Goal: Transaction & Acquisition: Purchase product/service

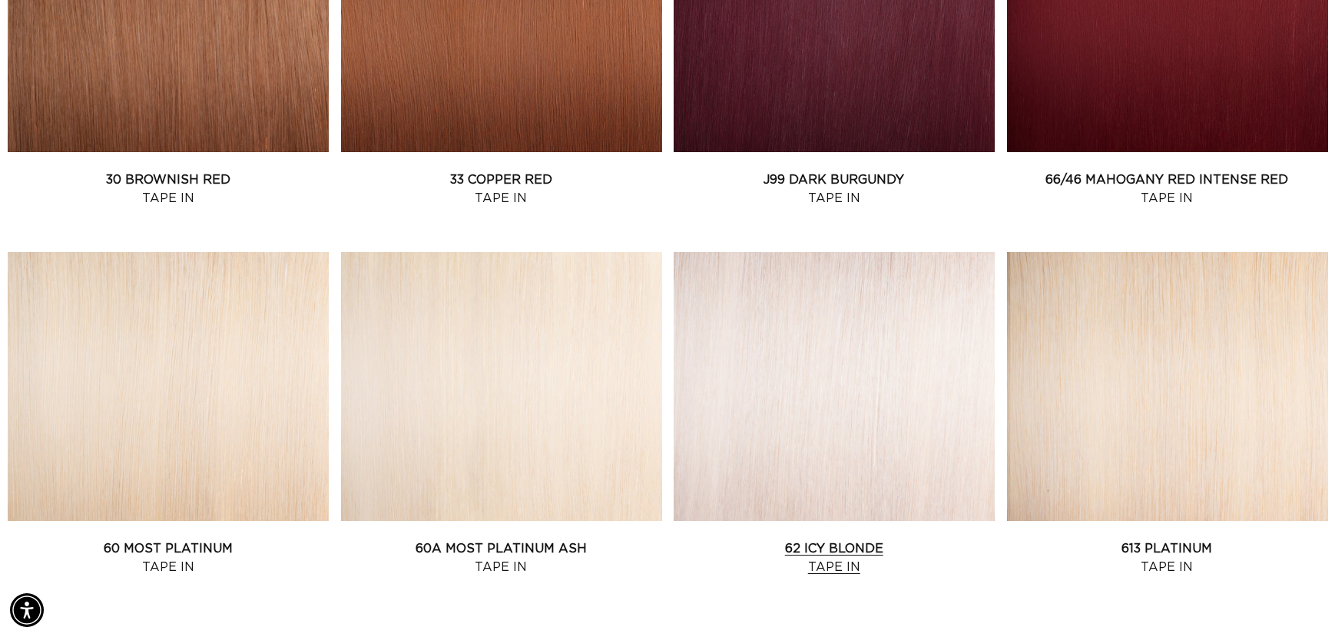
scroll to position [1639, 0]
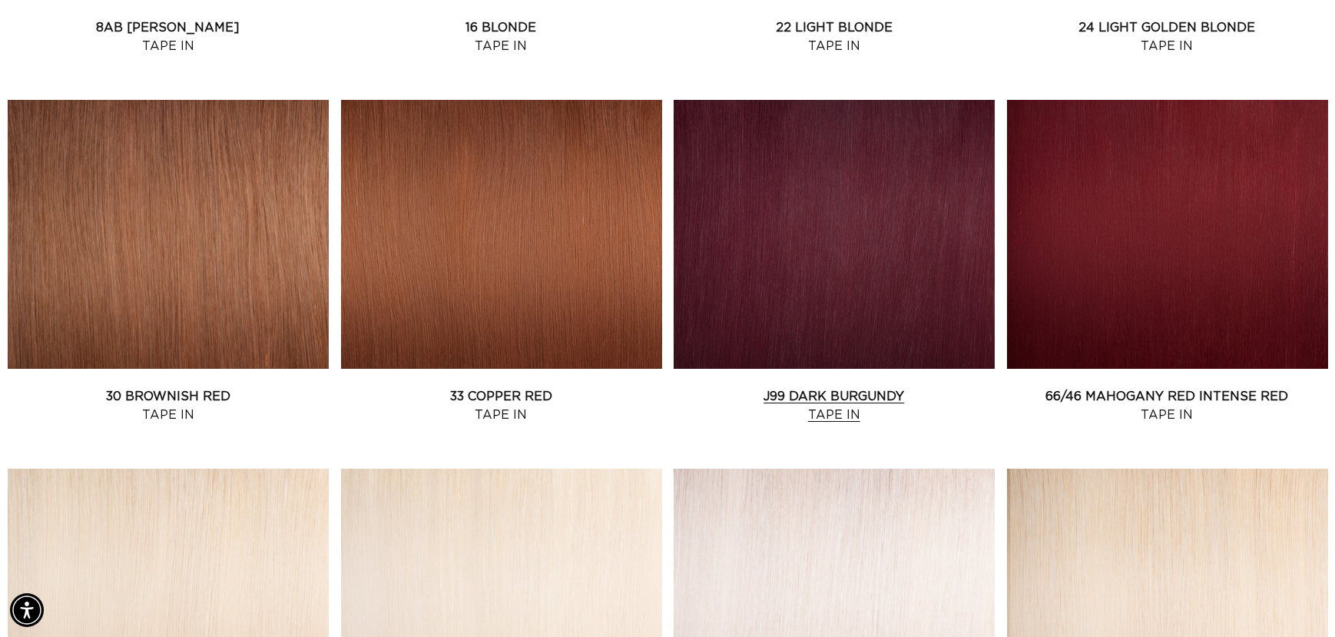
click at [882, 387] on link "J99 Dark Burgundy Tape In" at bounding box center [834, 405] width 321 height 37
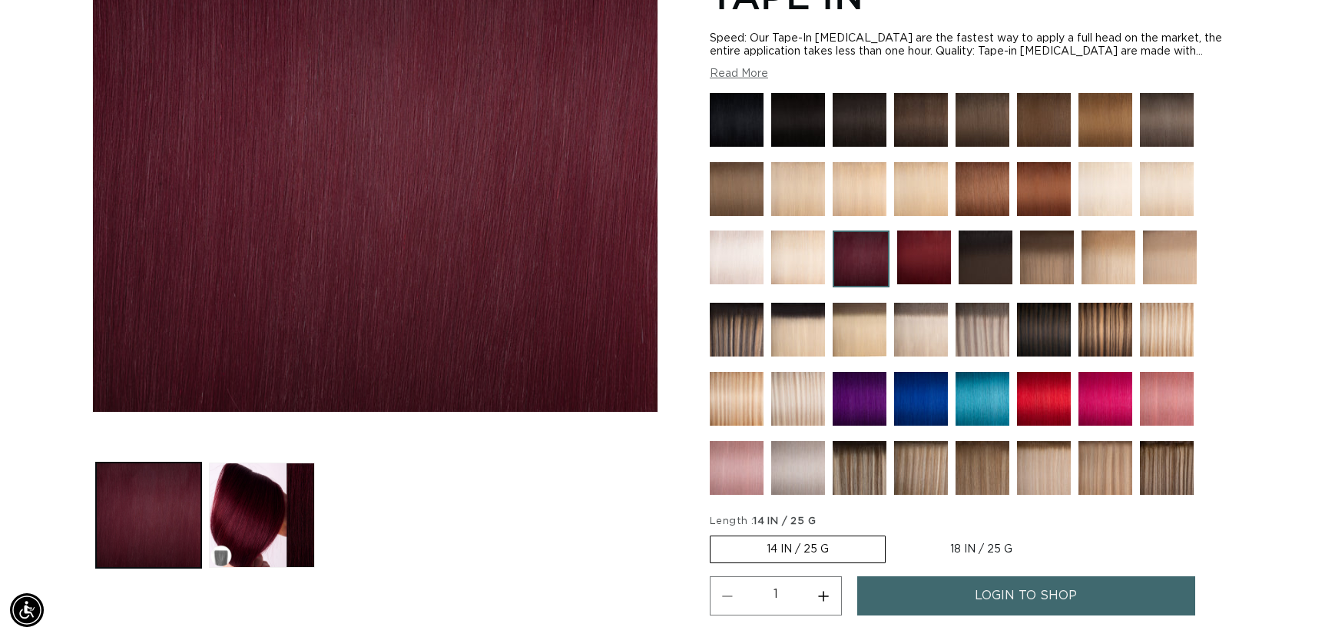
scroll to position [0, 2452]
click at [867, 260] on img at bounding box center [861, 258] width 57 height 57
click at [915, 251] on img at bounding box center [924, 257] width 54 height 54
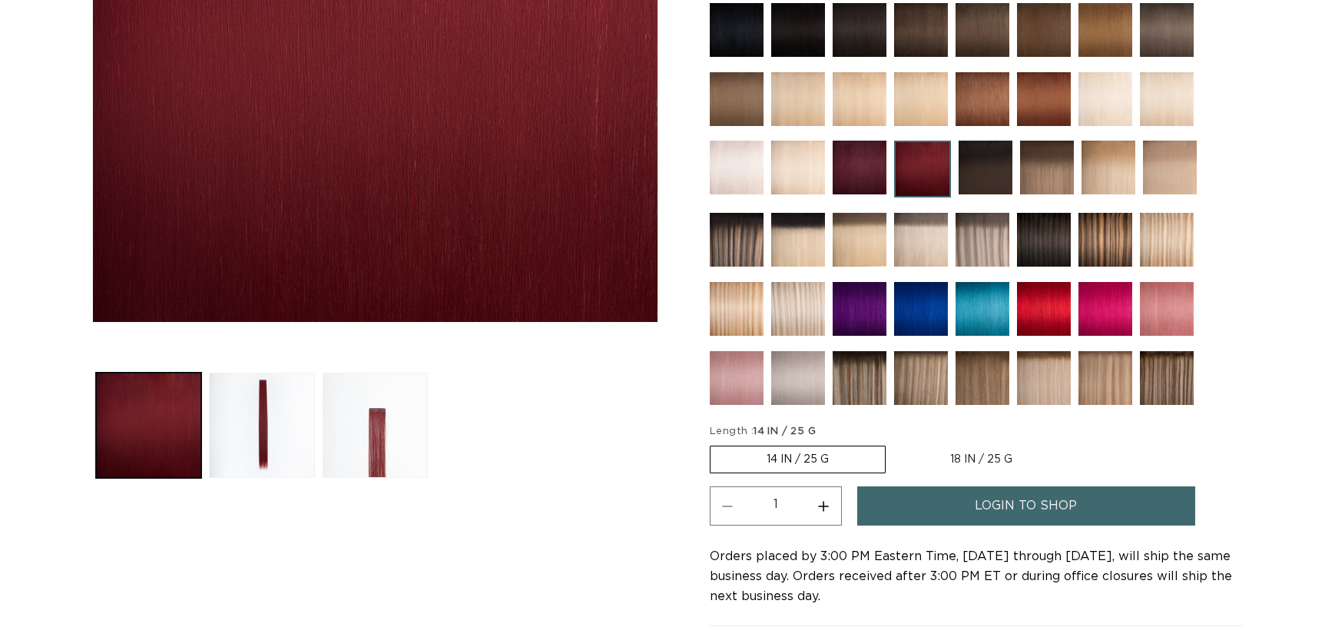
scroll to position [512, 0]
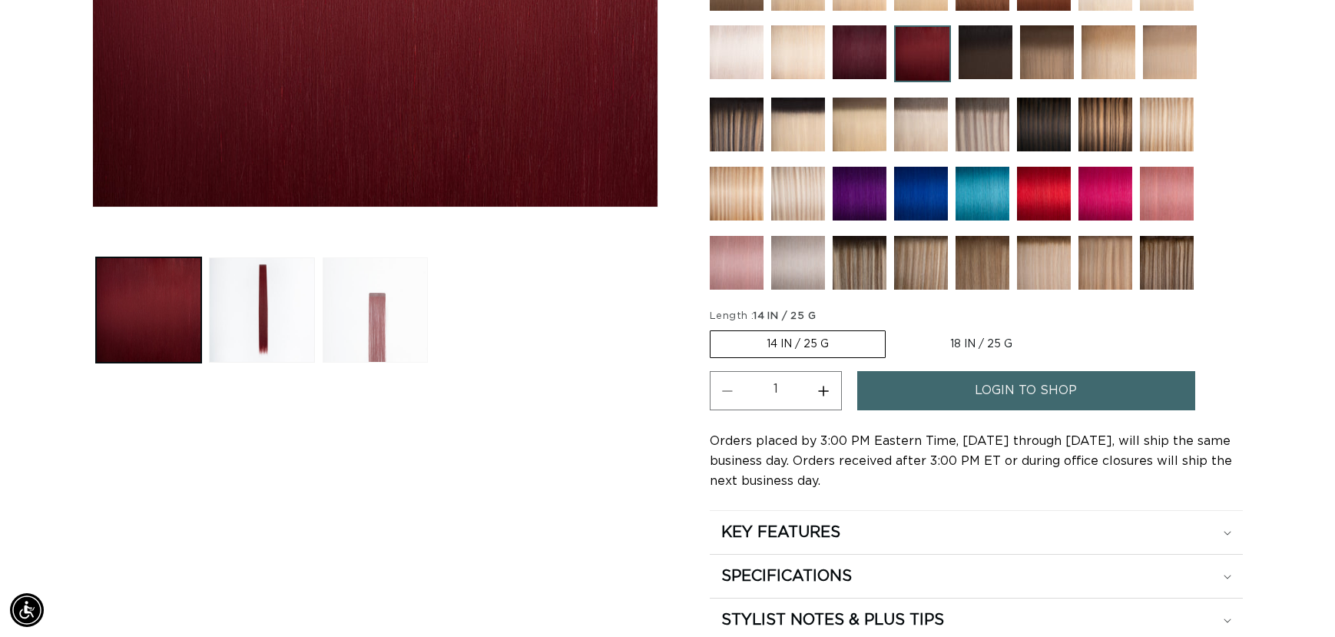
click at [392, 324] on button "Load image 3 in gallery view" at bounding box center [375, 309] width 105 height 105
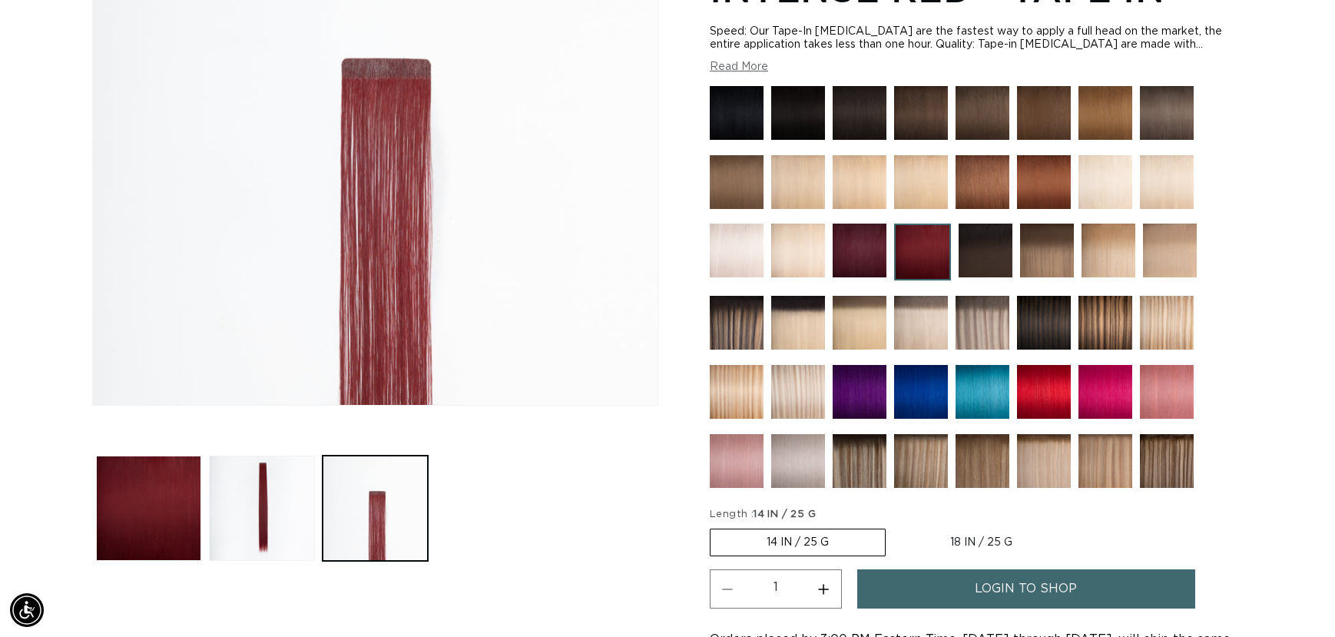
scroll to position [0, 2452]
click at [1156, 391] on img at bounding box center [1167, 392] width 54 height 54
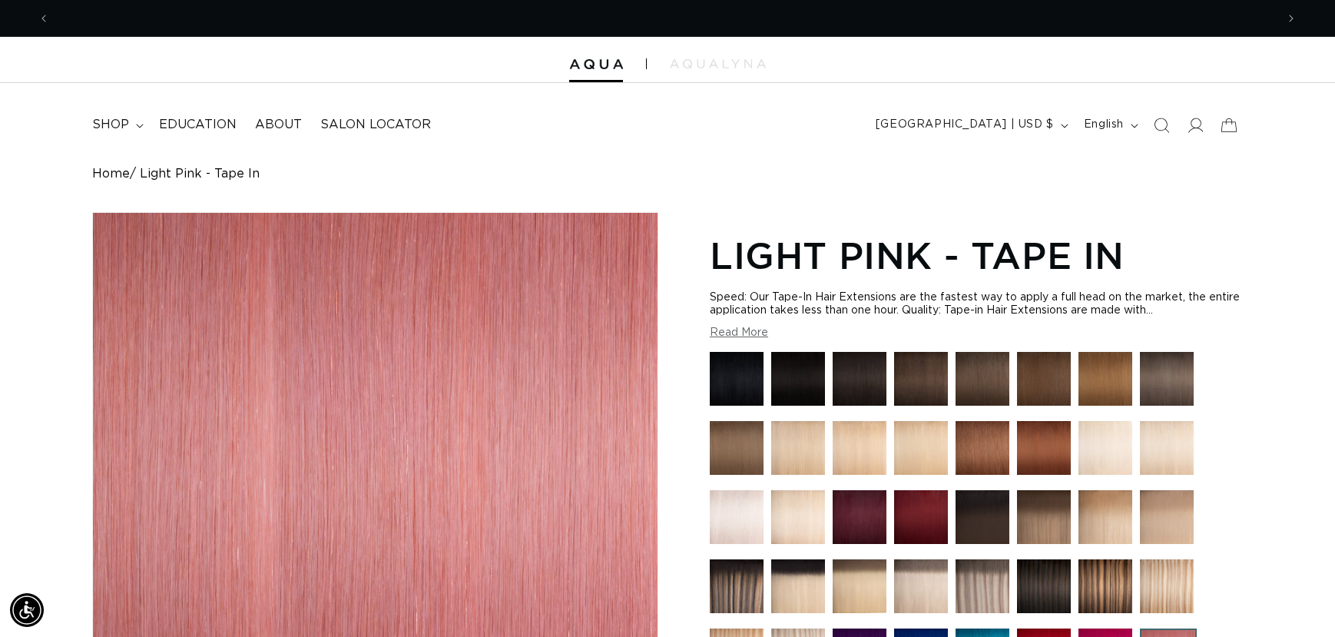
scroll to position [0, 1226]
click at [135, 134] on summary "shop" at bounding box center [116, 125] width 67 height 35
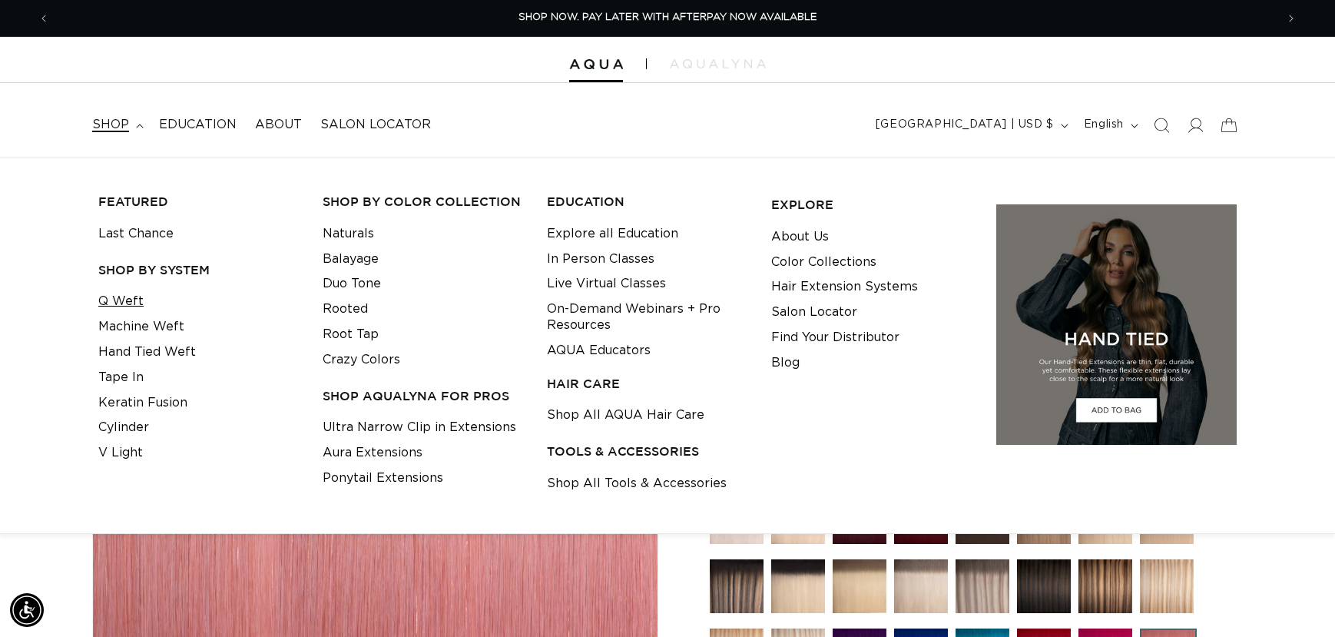
click at [124, 295] on link "Q Weft" at bounding box center [120, 301] width 45 height 25
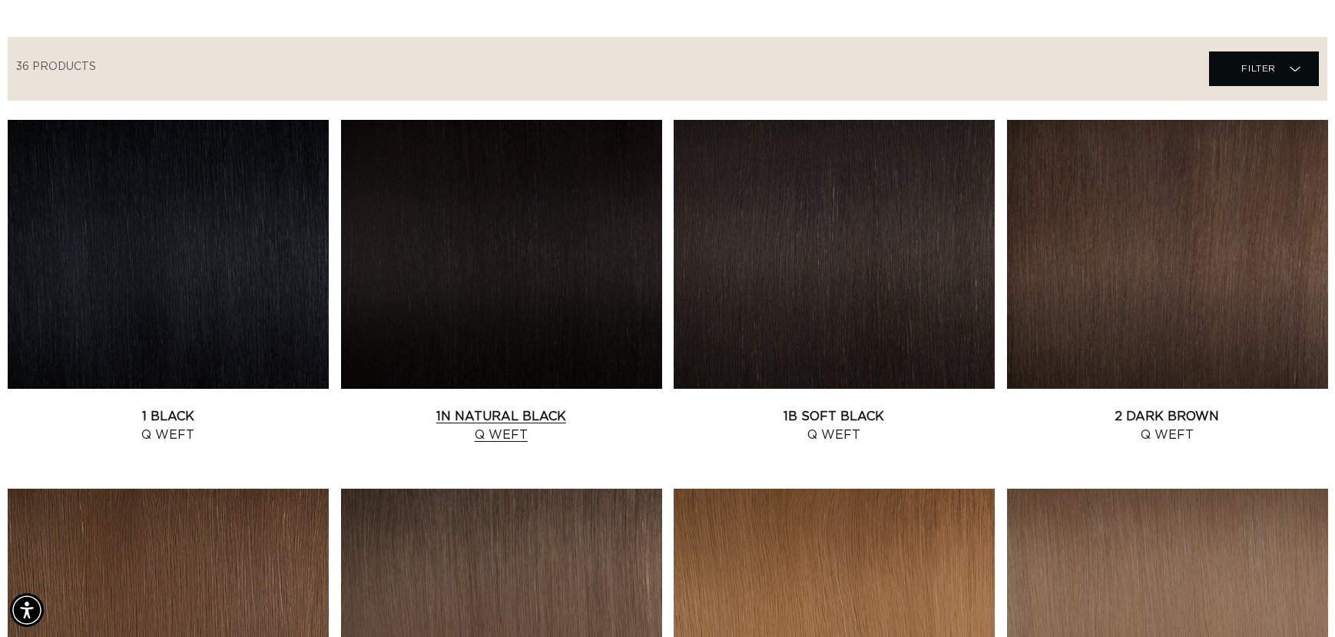
scroll to position [1024, 0]
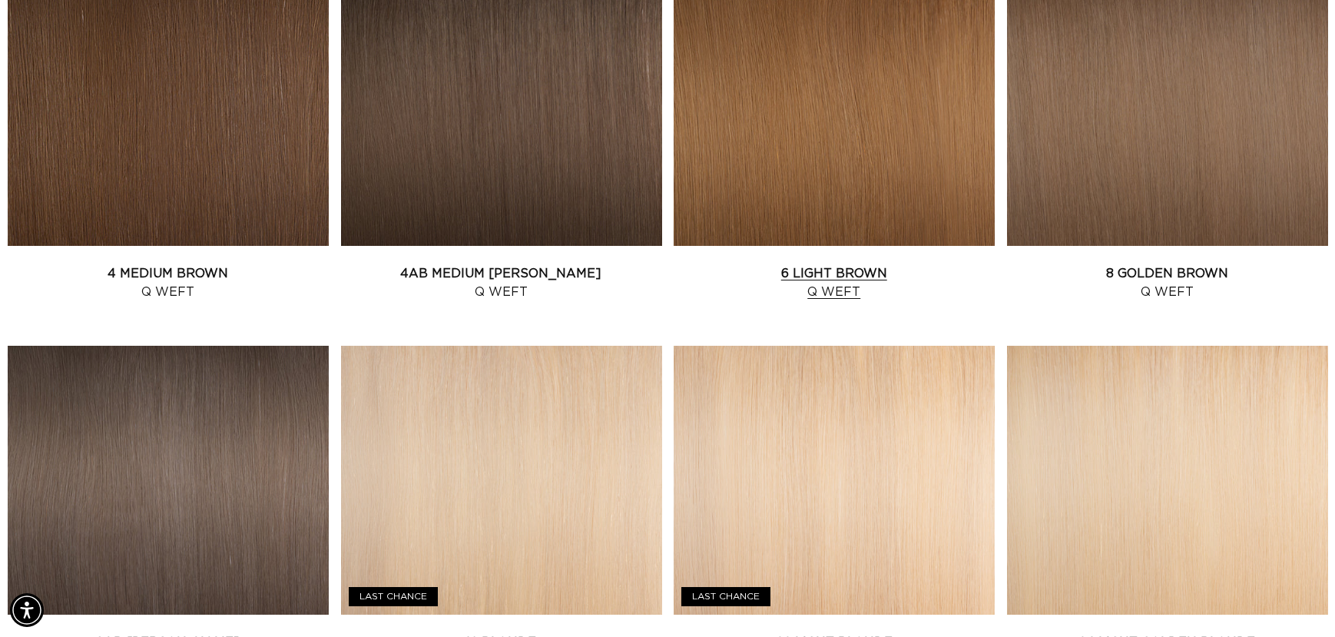
click at [774, 264] on link "6 Light Brown Q Weft" at bounding box center [834, 282] width 321 height 37
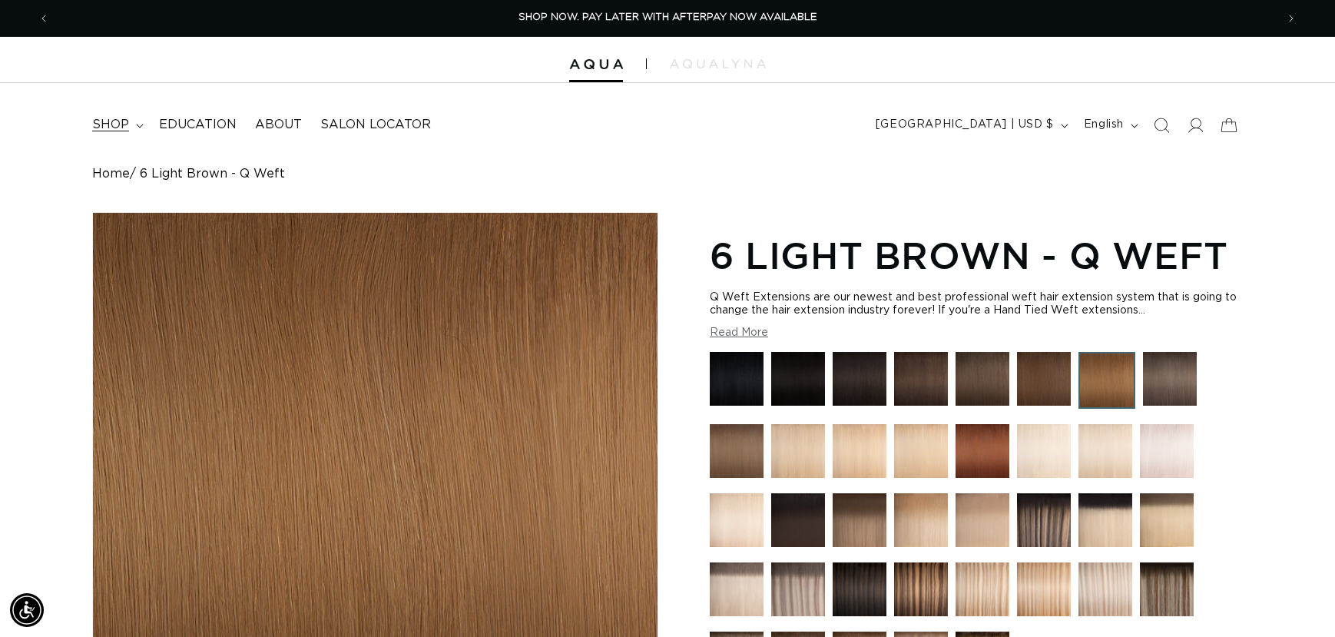
click at [128, 119] on span "shop" at bounding box center [110, 125] width 37 height 16
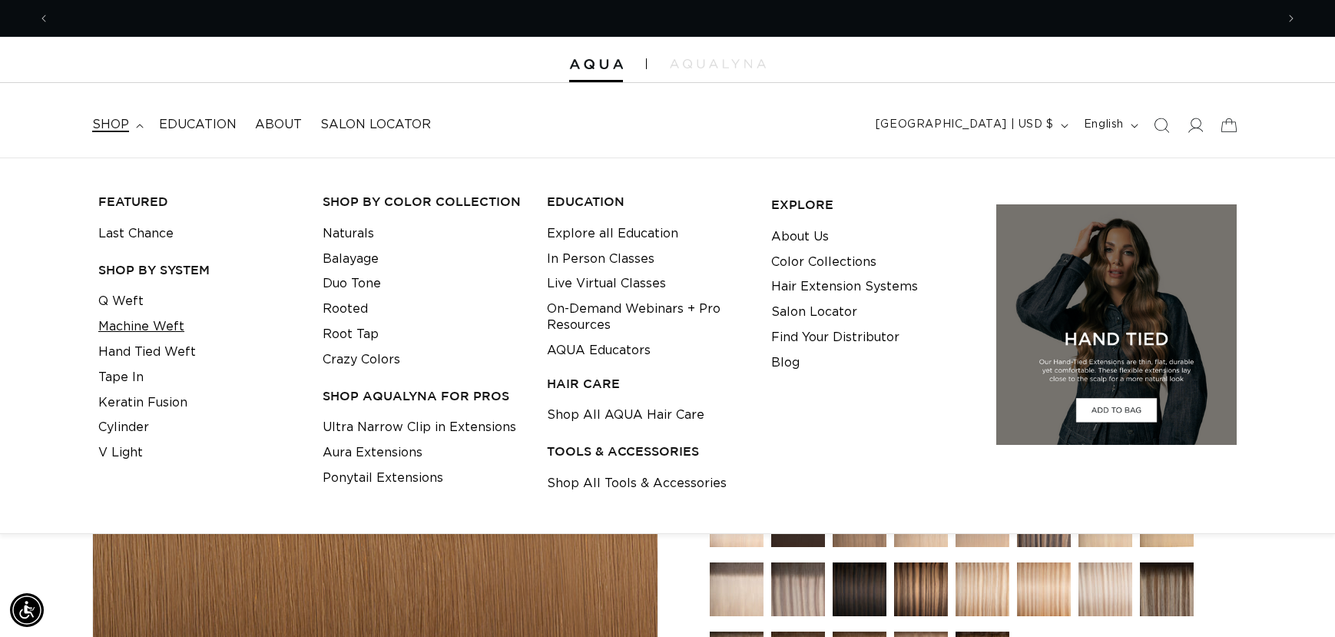
scroll to position [0, 2452]
click at [128, 327] on link "Machine Weft" at bounding box center [141, 326] width 86 height 25
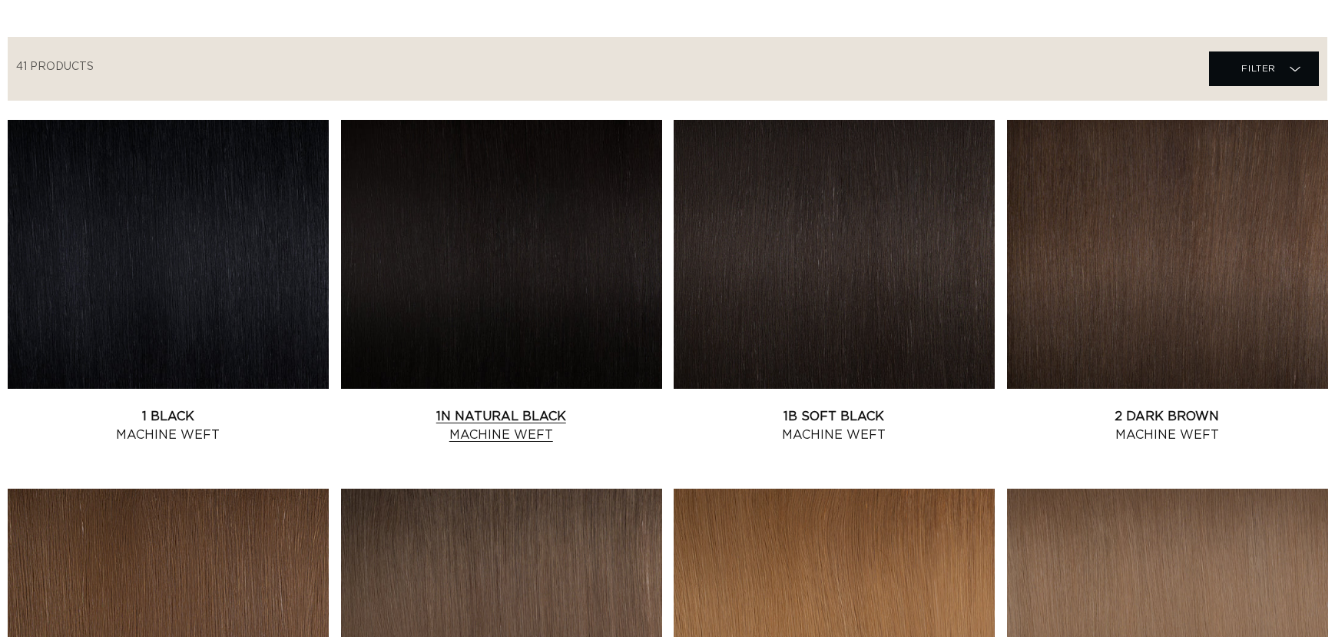
click at [592, 407] on link "1N Natural Black Machine Weft" at bounding box center [501, 425] width 321 height 37
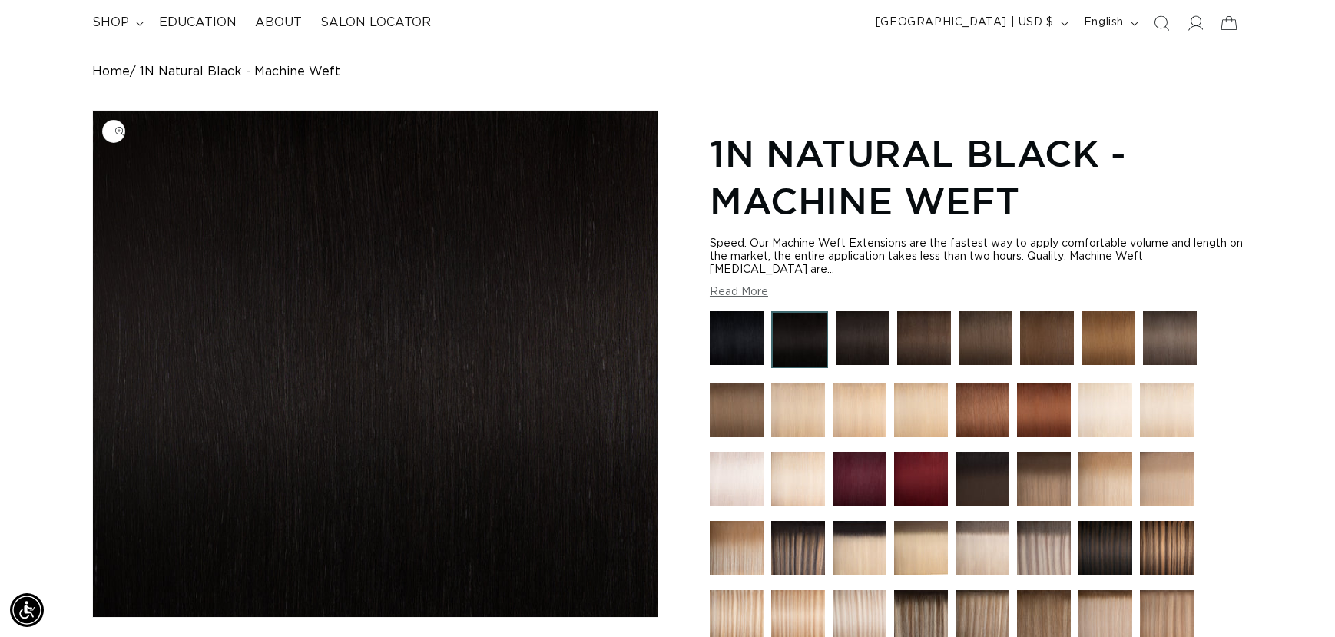
scroll to position [0, 1226]
click at [128, 25] on summary "shop" at bounding box center [116, 22] width 67 height 35
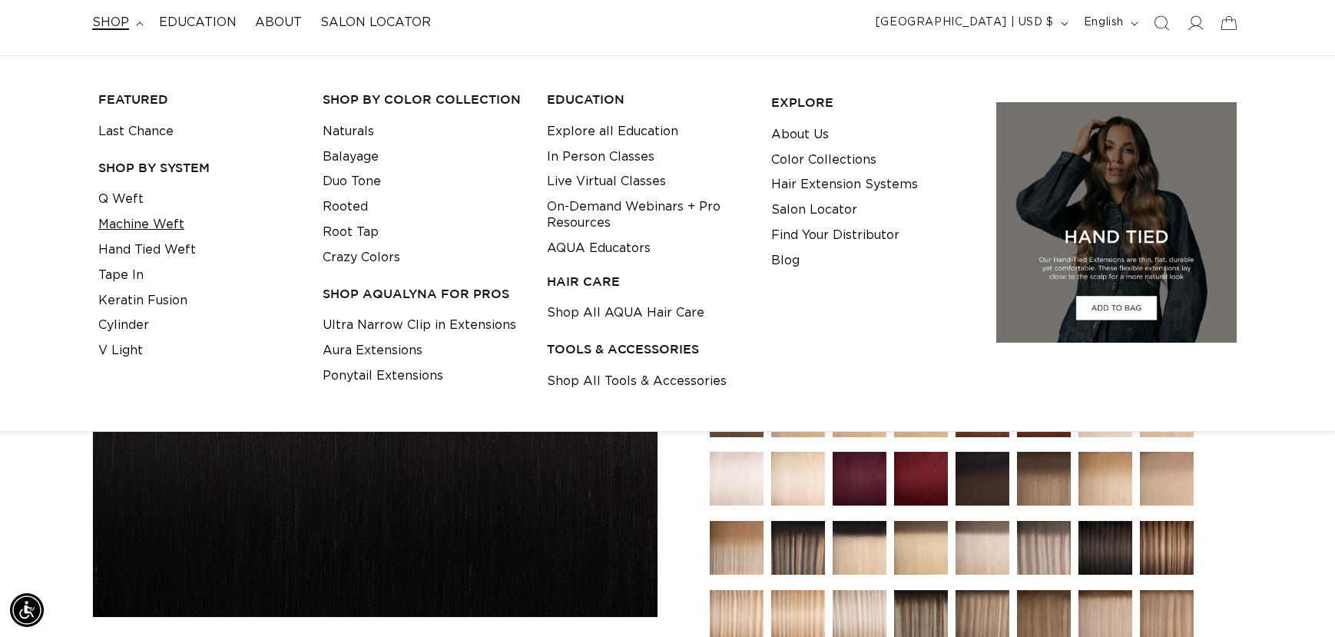
scroll to position [0, 2452]
click at [164, 246] on link "Hand Tied Weft" at bounding box center [147, 249] width 98 height 25
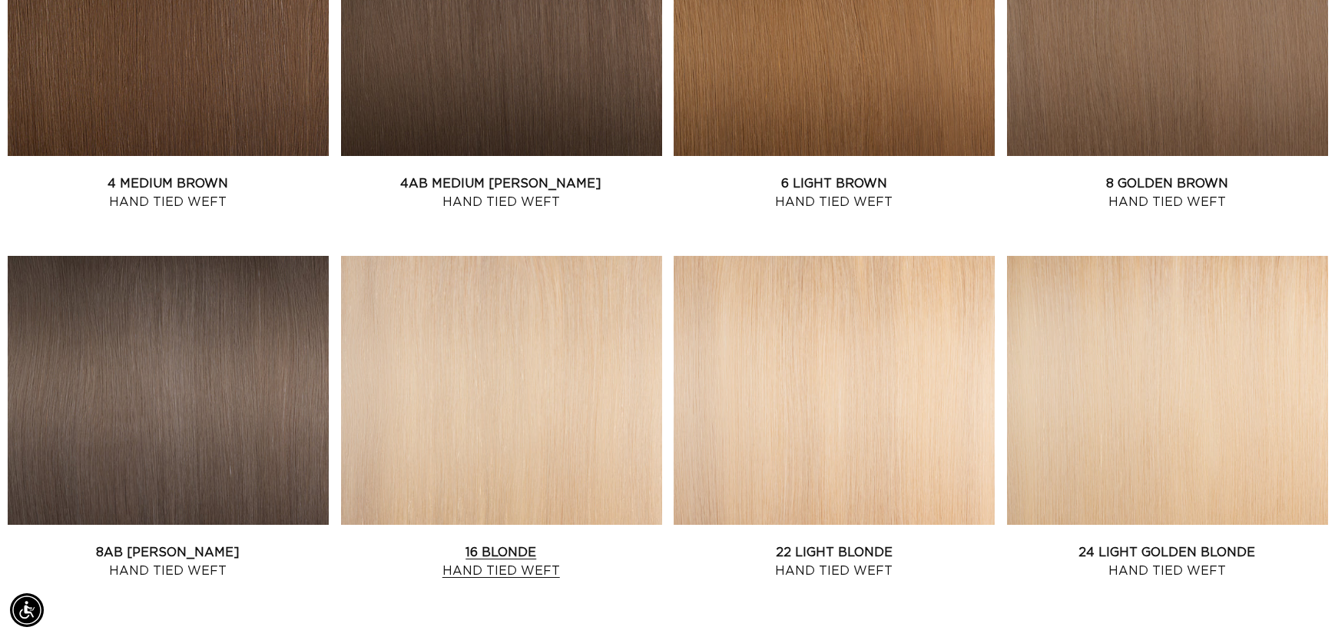
scroll to position [1127, 0]
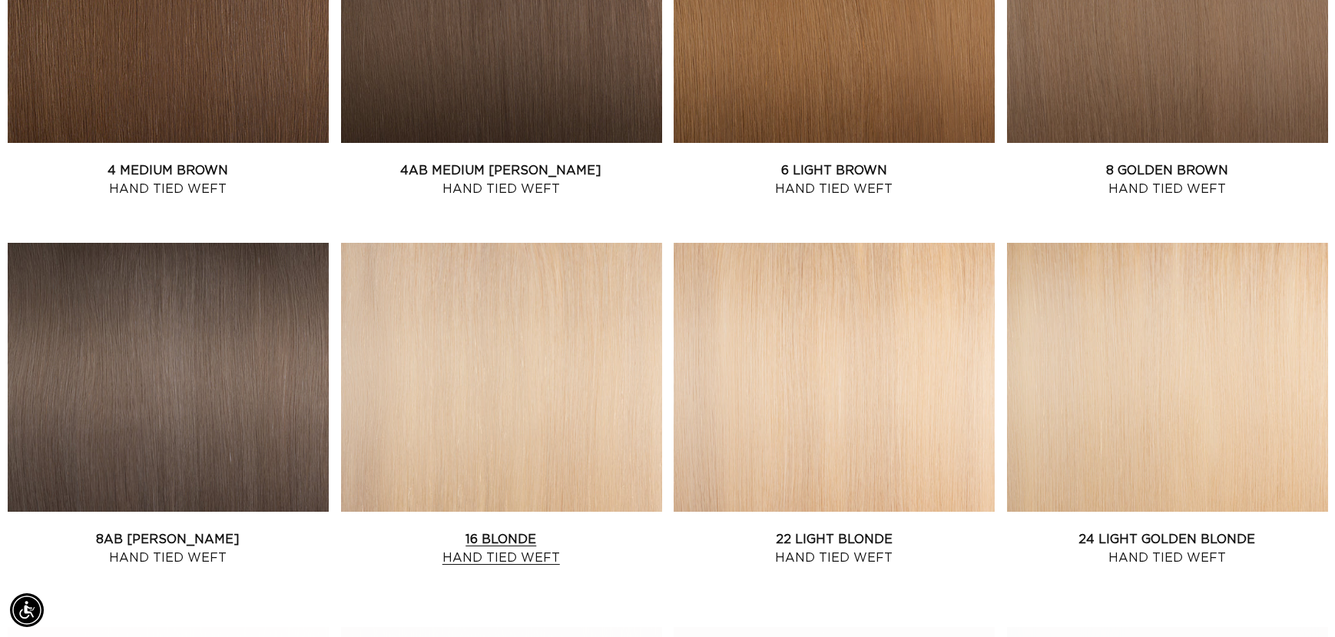
click at [568, 530] on link "16 Blonde Hand Tied Weft" at bounding box center [501, 548] width 321 height 37
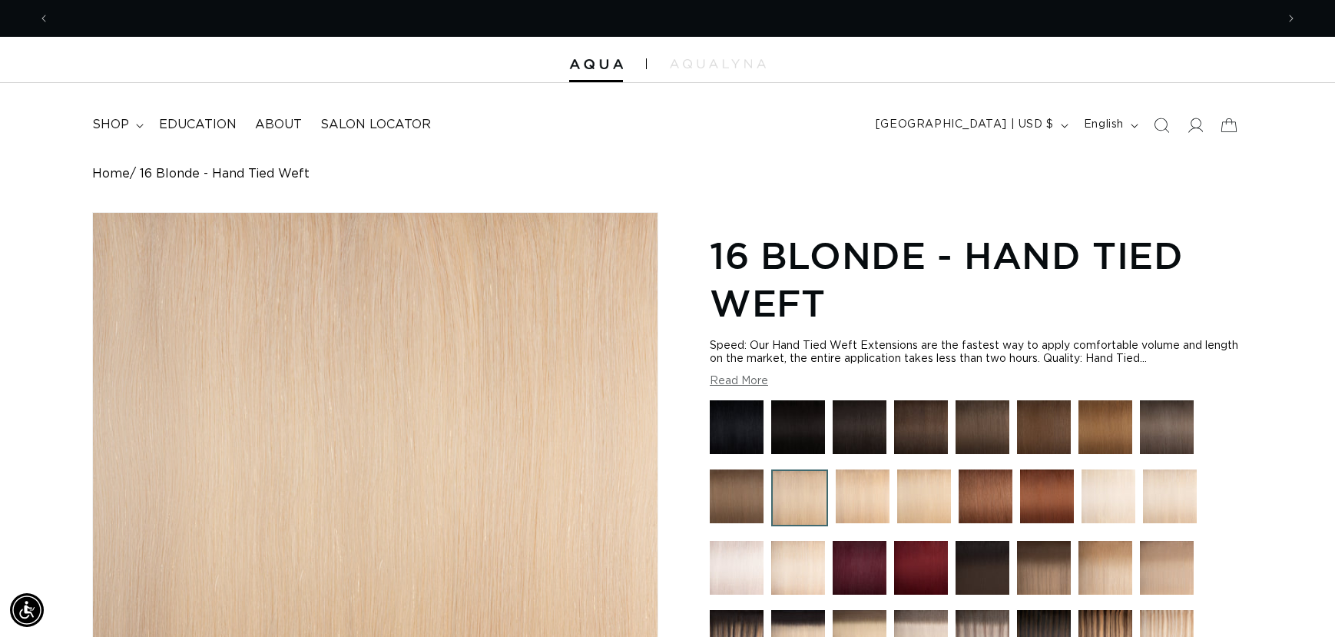
scroll to position [0, 1226]
click at [121, 134] on summary "shop" at bounding box center [116, 125] width 67 height 35
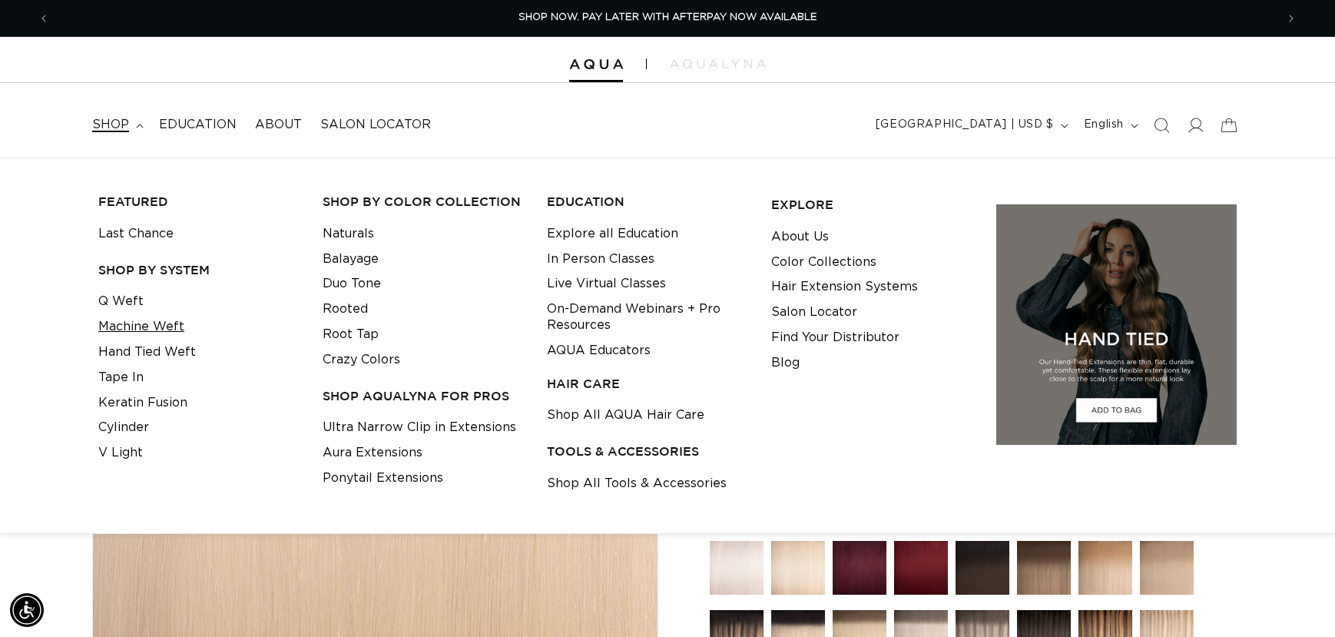
click at [164, 324] on link "Machine Weft" at bounding box center [141, 326] width 86 height 25
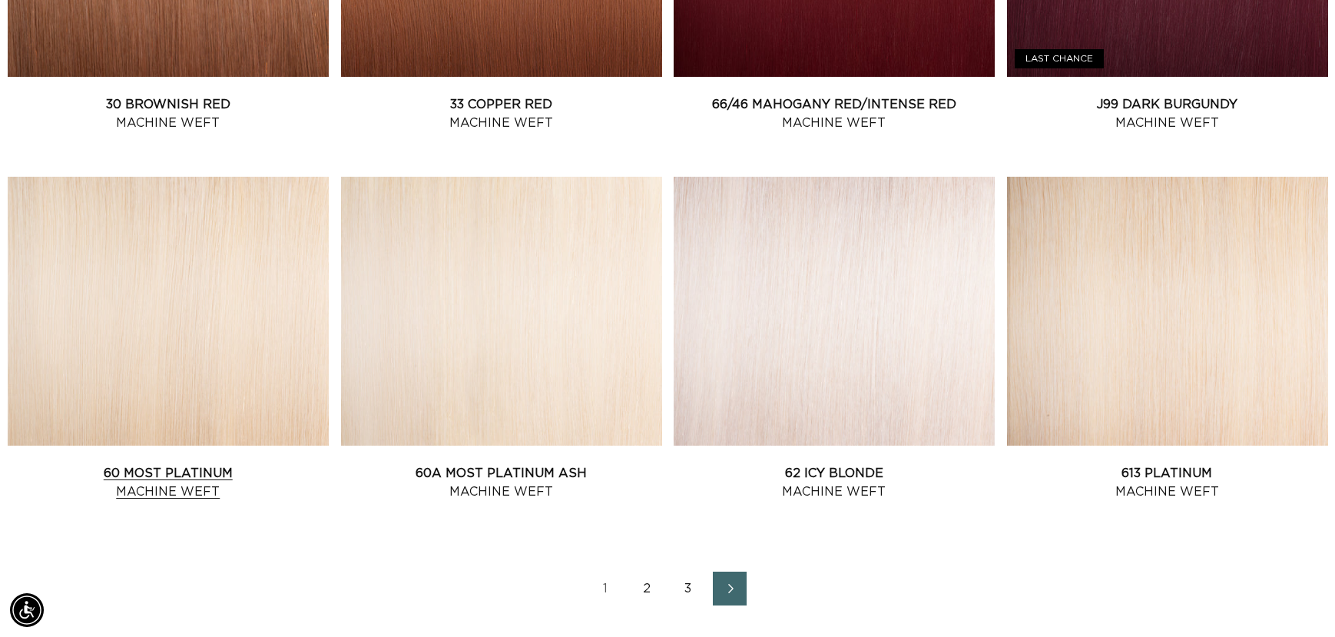
scroll to position [1946, 0]
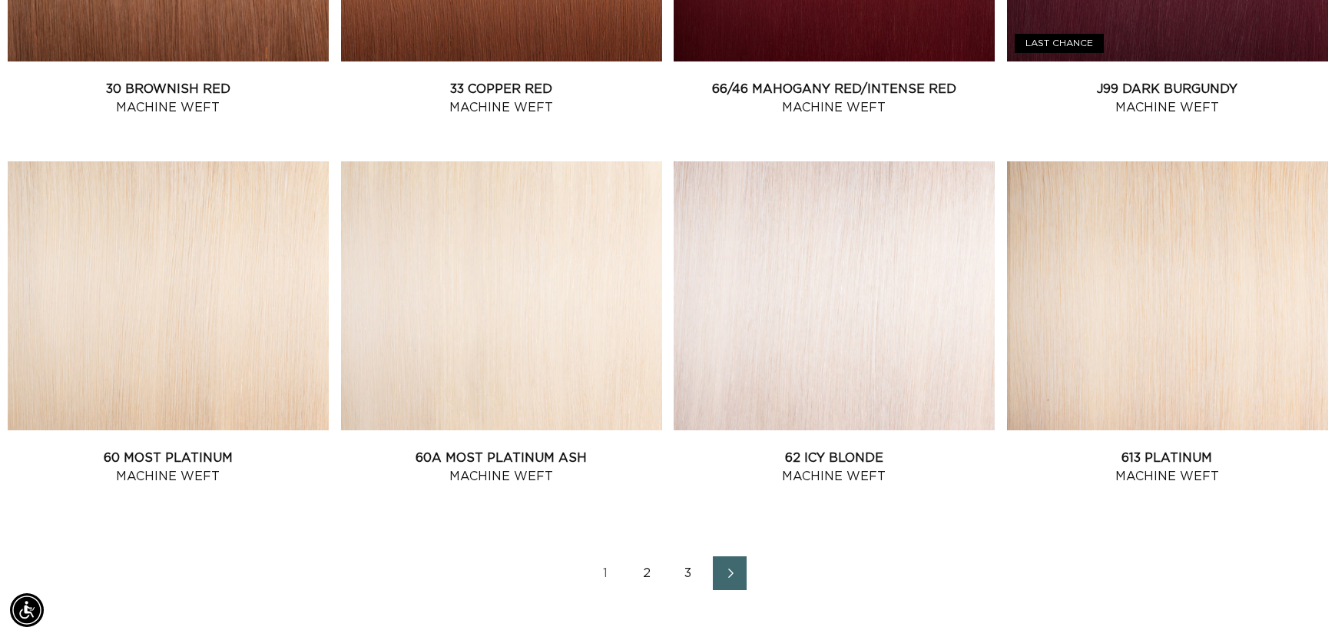
click at [656, 575] on link "2" at bounding box center [647, 573] width 34 height 34
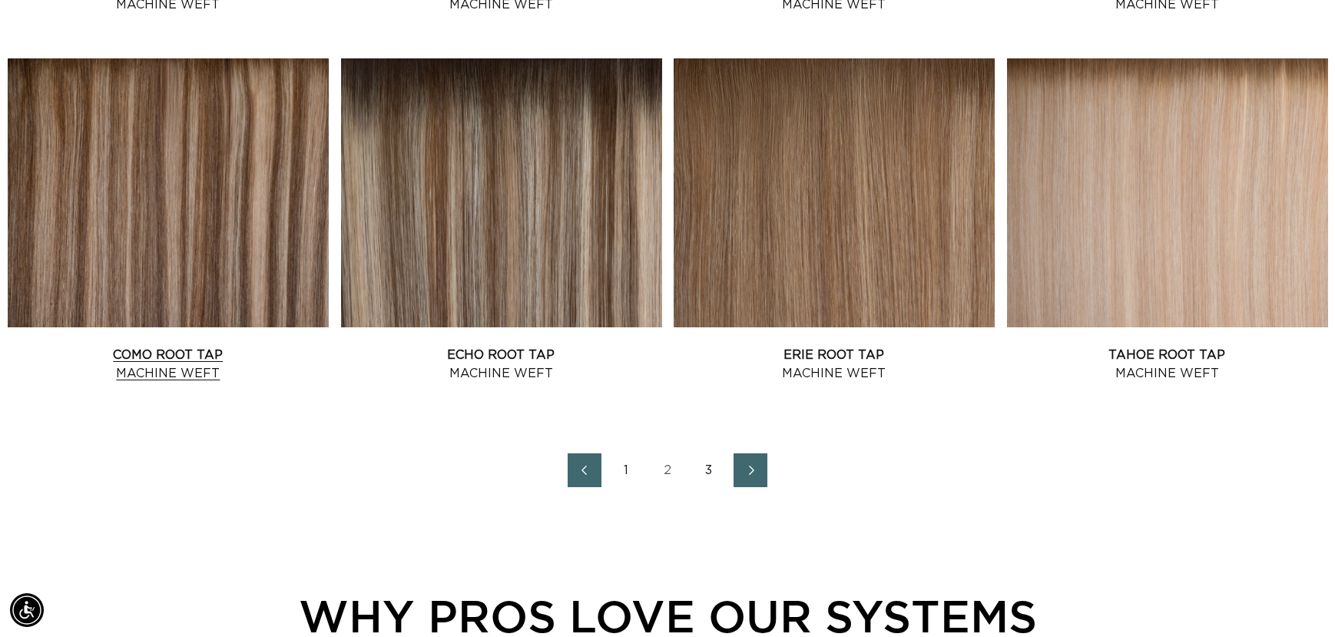
scroll to position [0, 2452]
click at [234, 346] on link "Como Root Tap Machine Weft" at bounding box center [168, 364] width 321 height 37
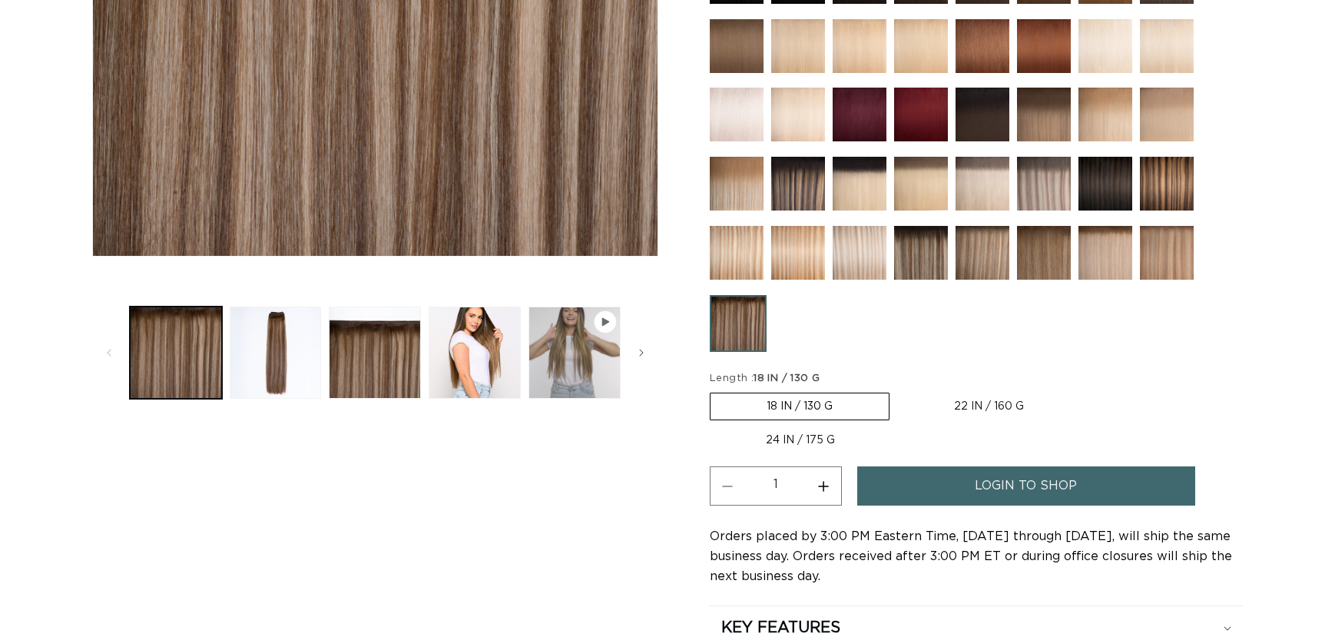
scroll to position [512, 0]
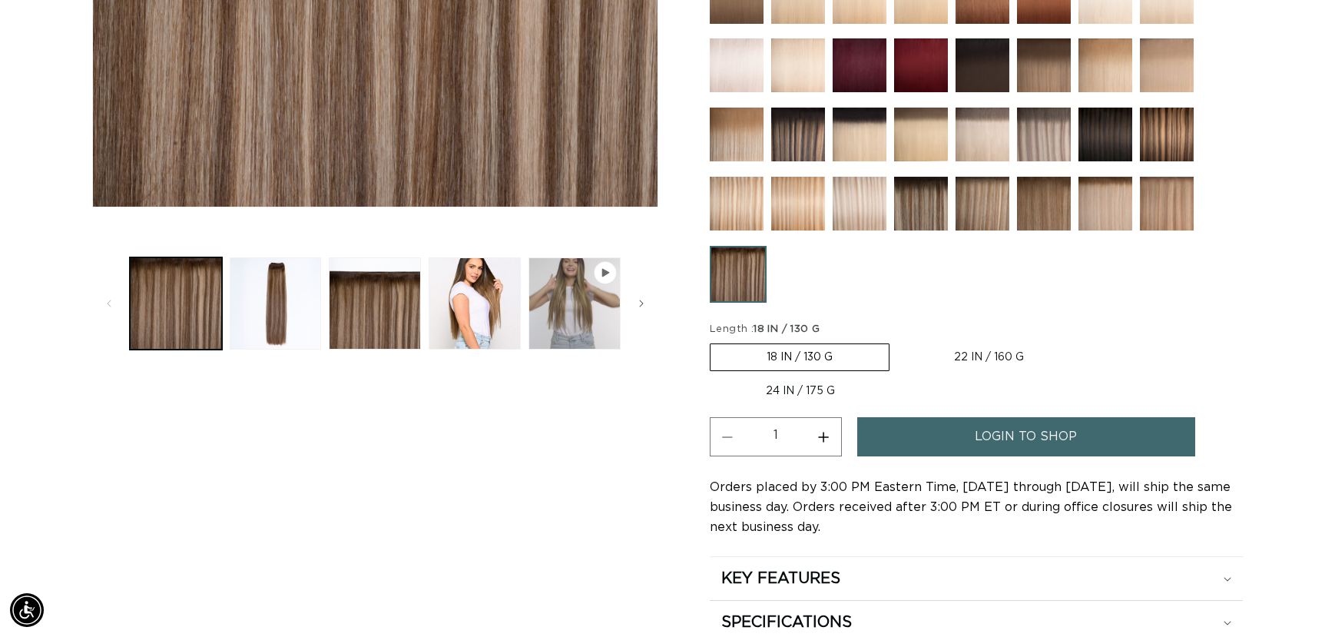
click at [990, 353] on label "22 IN / 160 G Variant sold out or unavailable" at bounding box center [989, 357] width 182 height 26
click at [898, 341] on input "22 IN / 160 G Variant sold out or unavailable" at bounding box center [897, 340] width 1 height 1
radio input "true"
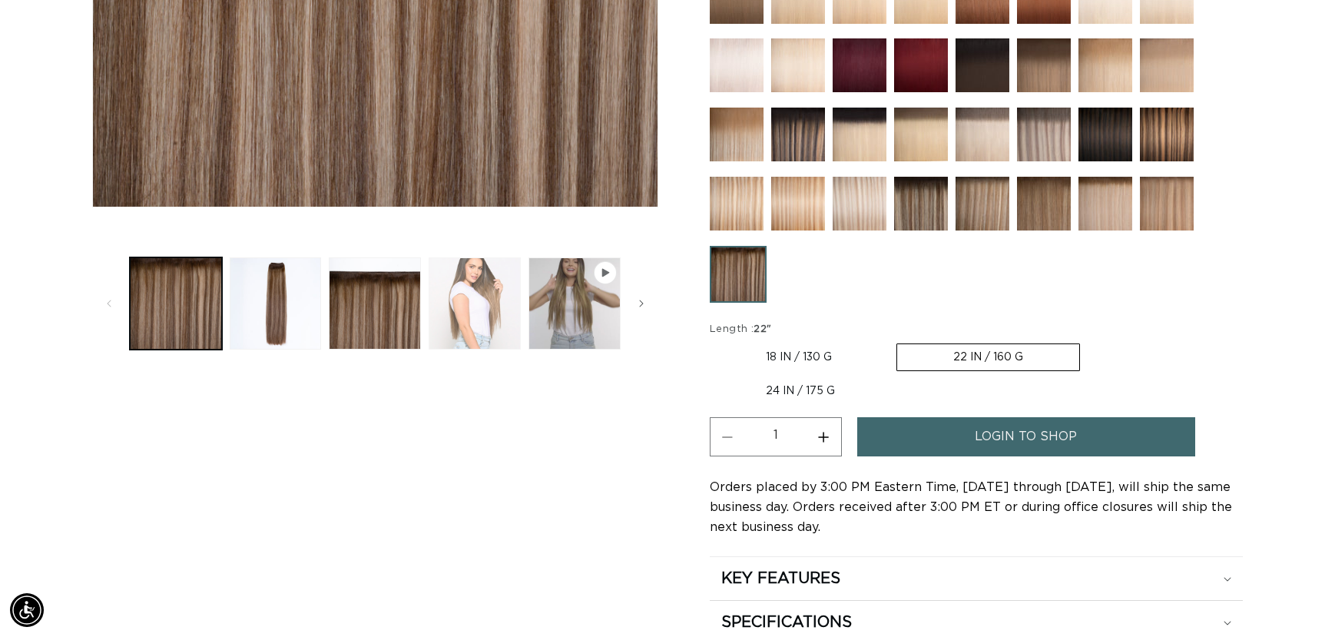
click at [444, 335] on button "Load image 4 in gallery view" at bounding box center [475, 303] width 92 height 92
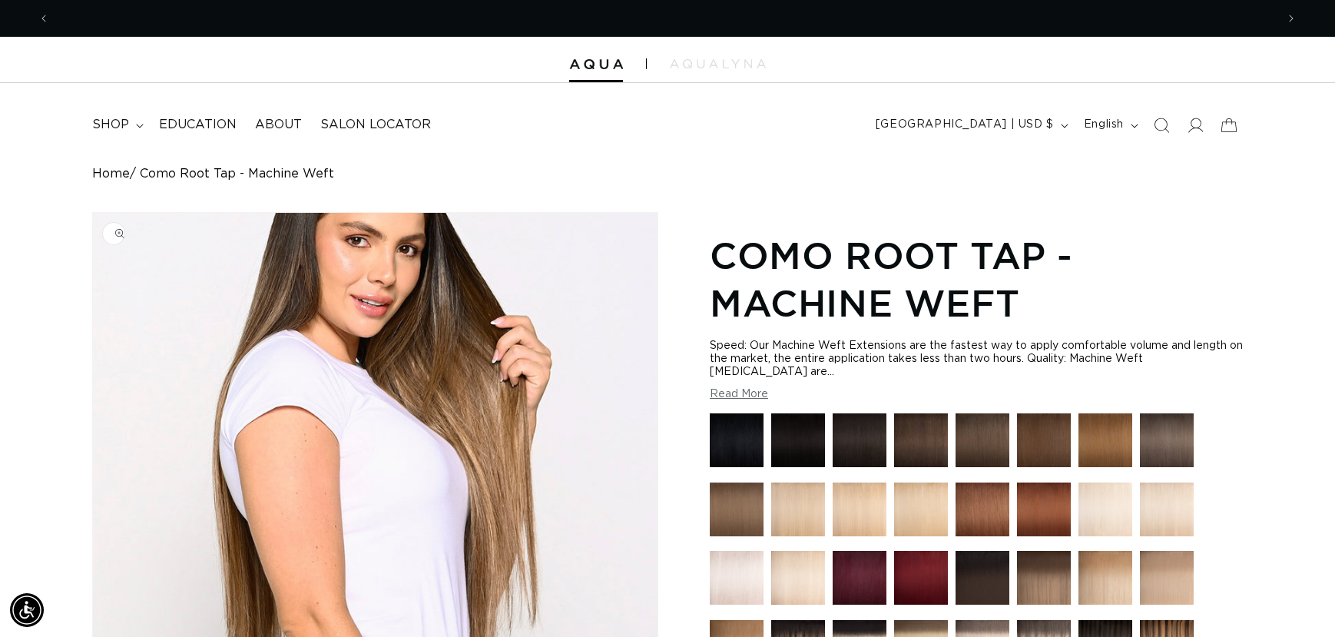
scroll to position [0, 2452]
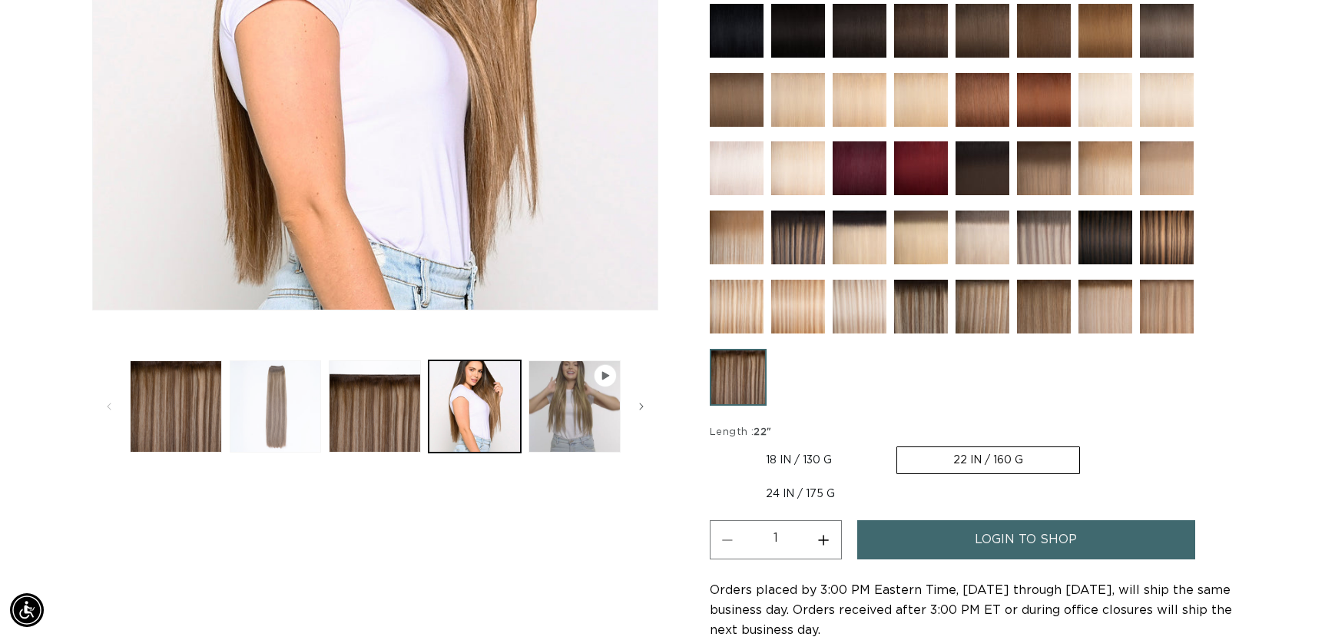
click at [266, 409] on button "Load image 2 in gallery view" at bounding box center [276, 406] width 92 height 92
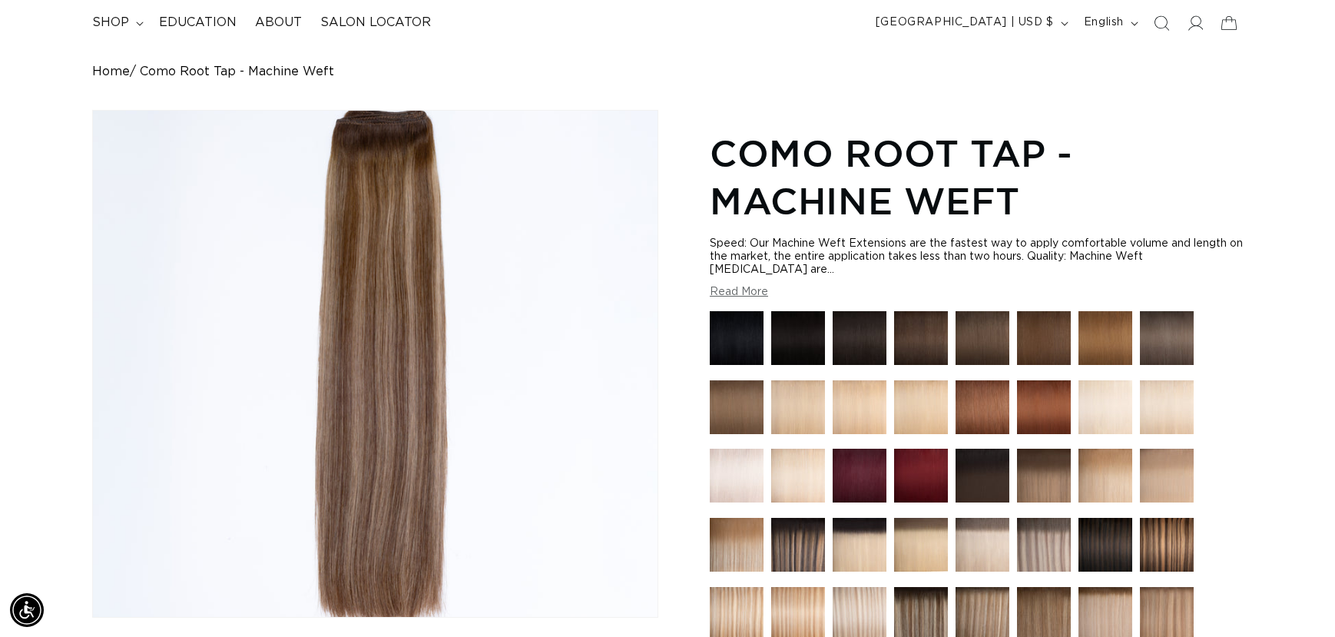
scroll to position [0, 0]
click at [741, 290] on button "Read More" at bounding box center [739, 292] width 58 height 13
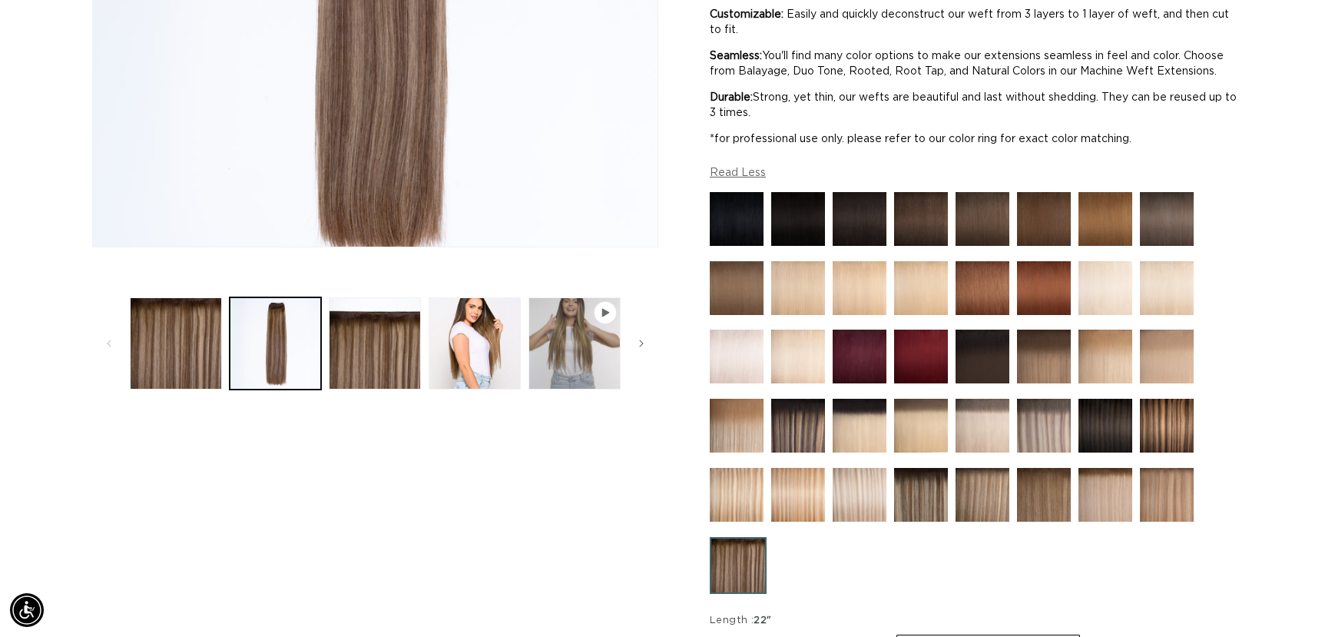
scroll to position [102, 0]
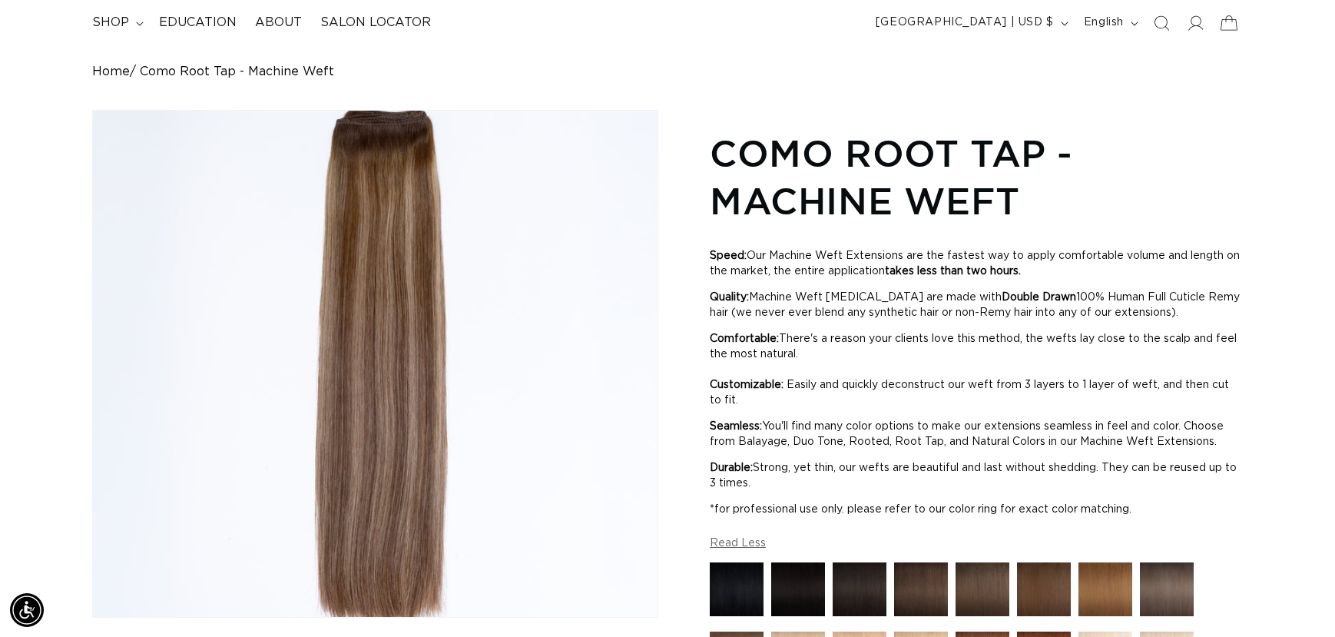
click at [1228, 23] on icon at bounding box center [1229, 23] width 36 height 36
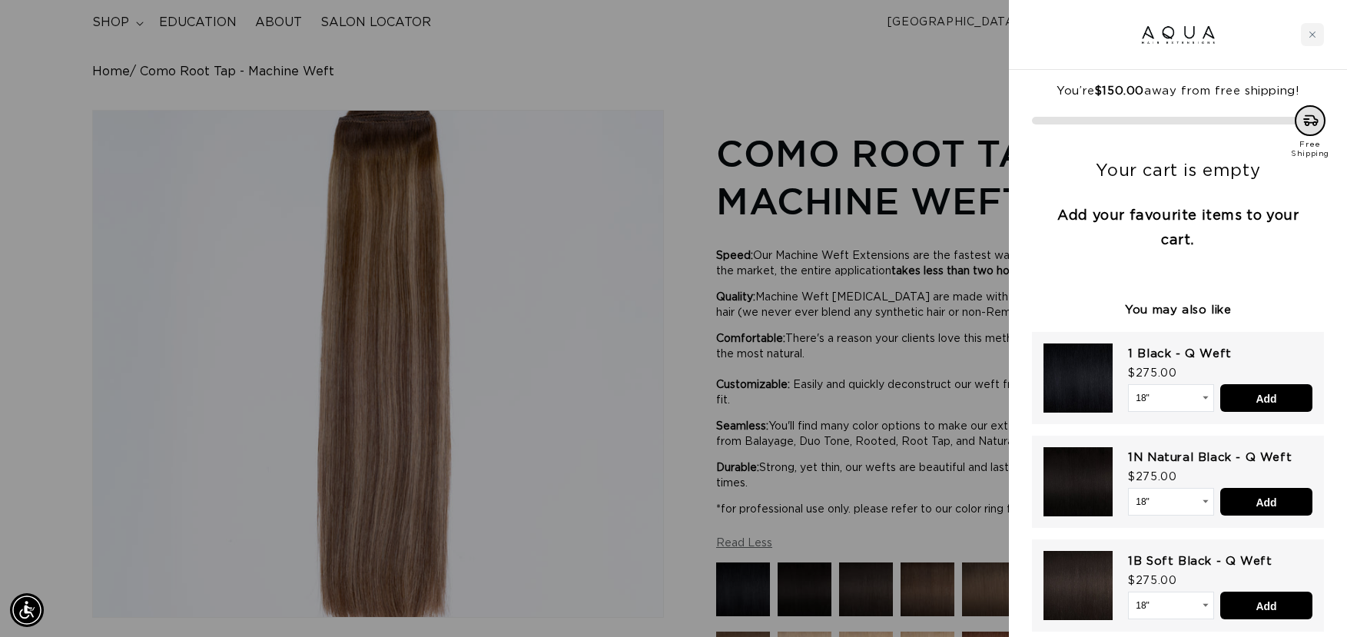
click at [916, 397] on div at bounding box center [673, 318] width 1347 height 637
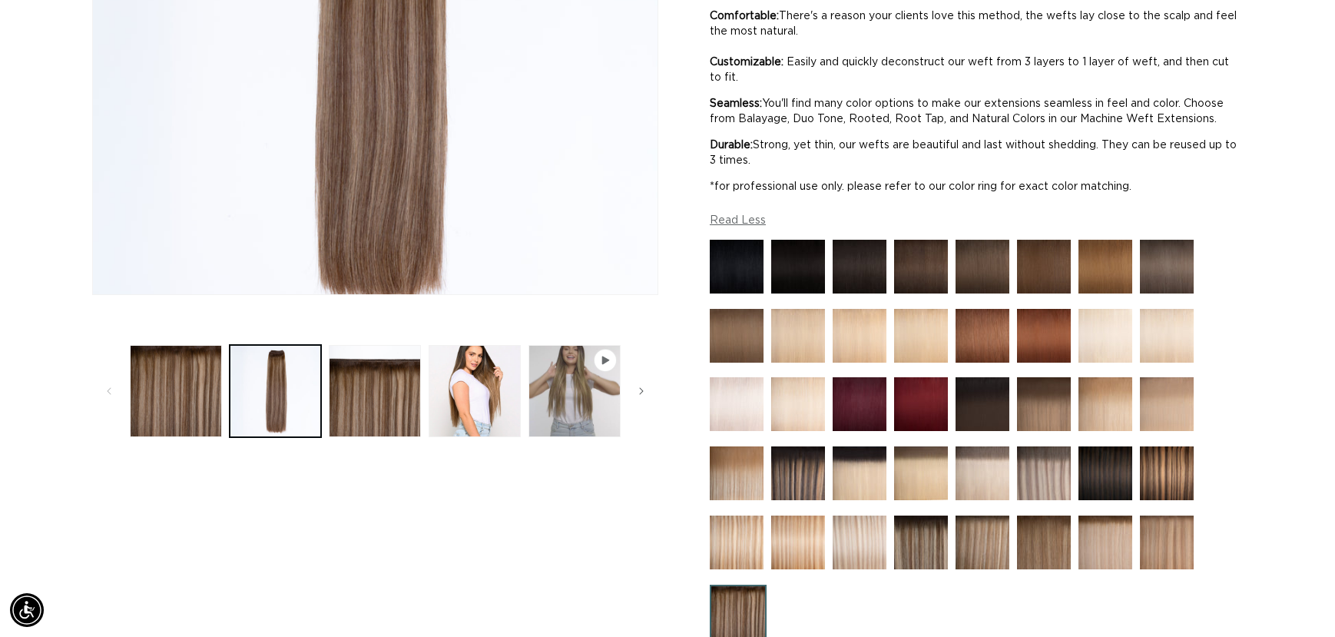
scroll to position [512, 0]
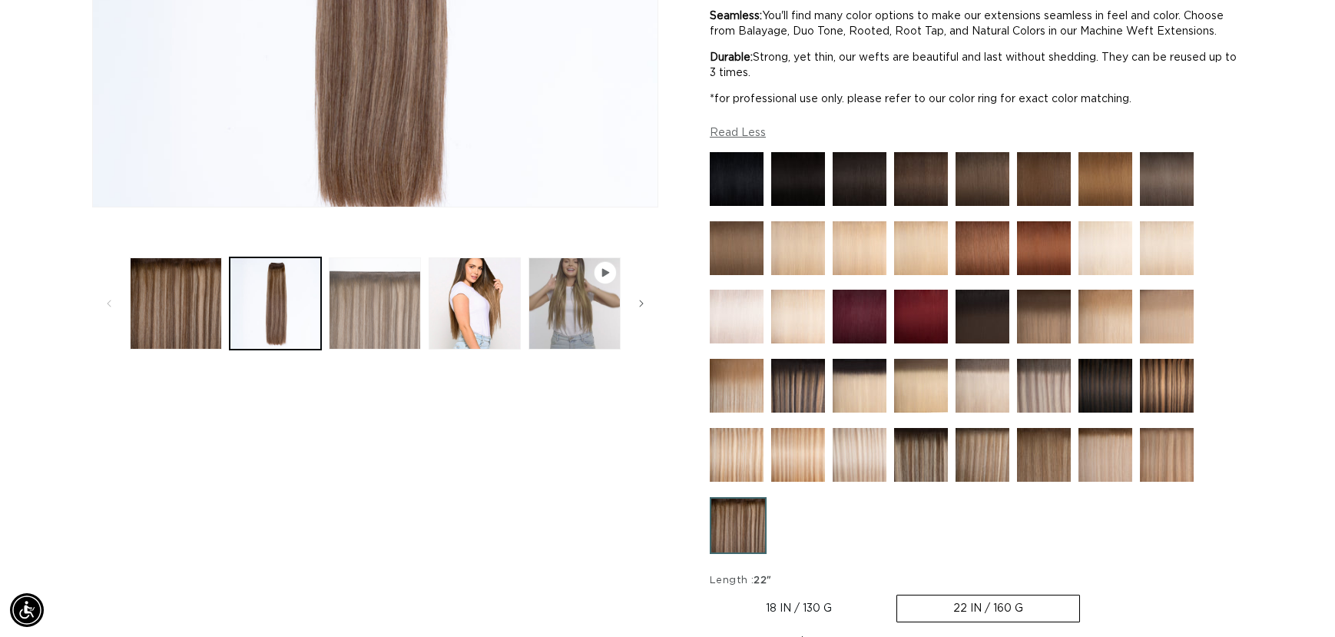
click at [379, 316] on button "Load image 3 in gallery view" at bounding box center [375, 303] width 92 height 92
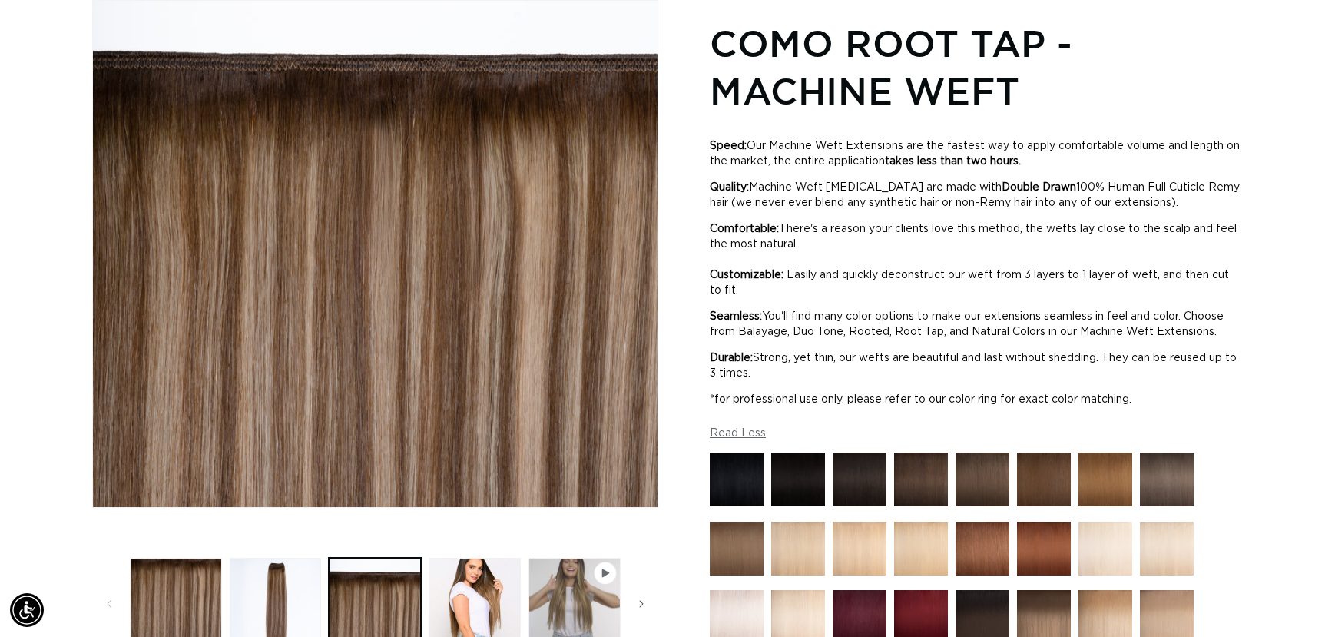
scroll to position [0, 1226]
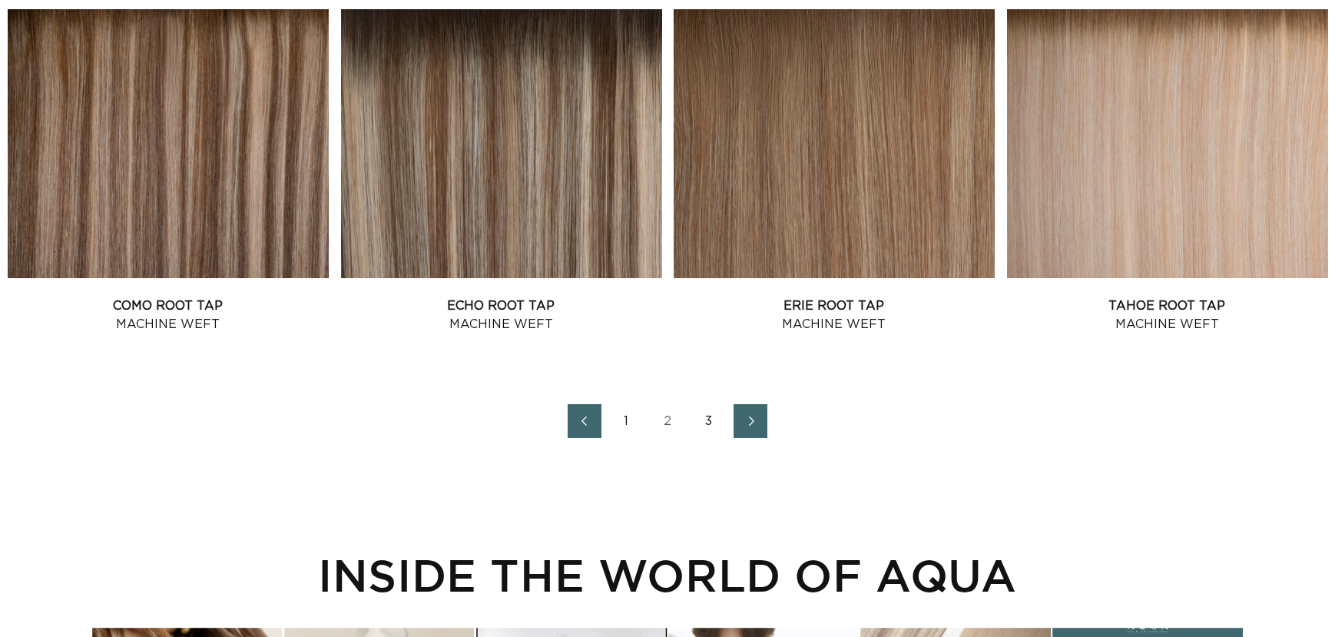
scroll to position [2030, 0]
